Goal: Navigation & Orientation: Go to known website

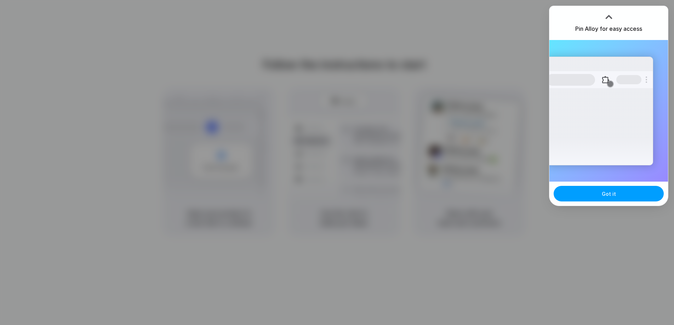
click at [608, 193] on span "Got it" at bounding box center [609, 193] width 14 height 7
